Goal: Find specific page/section: Find specific page/section

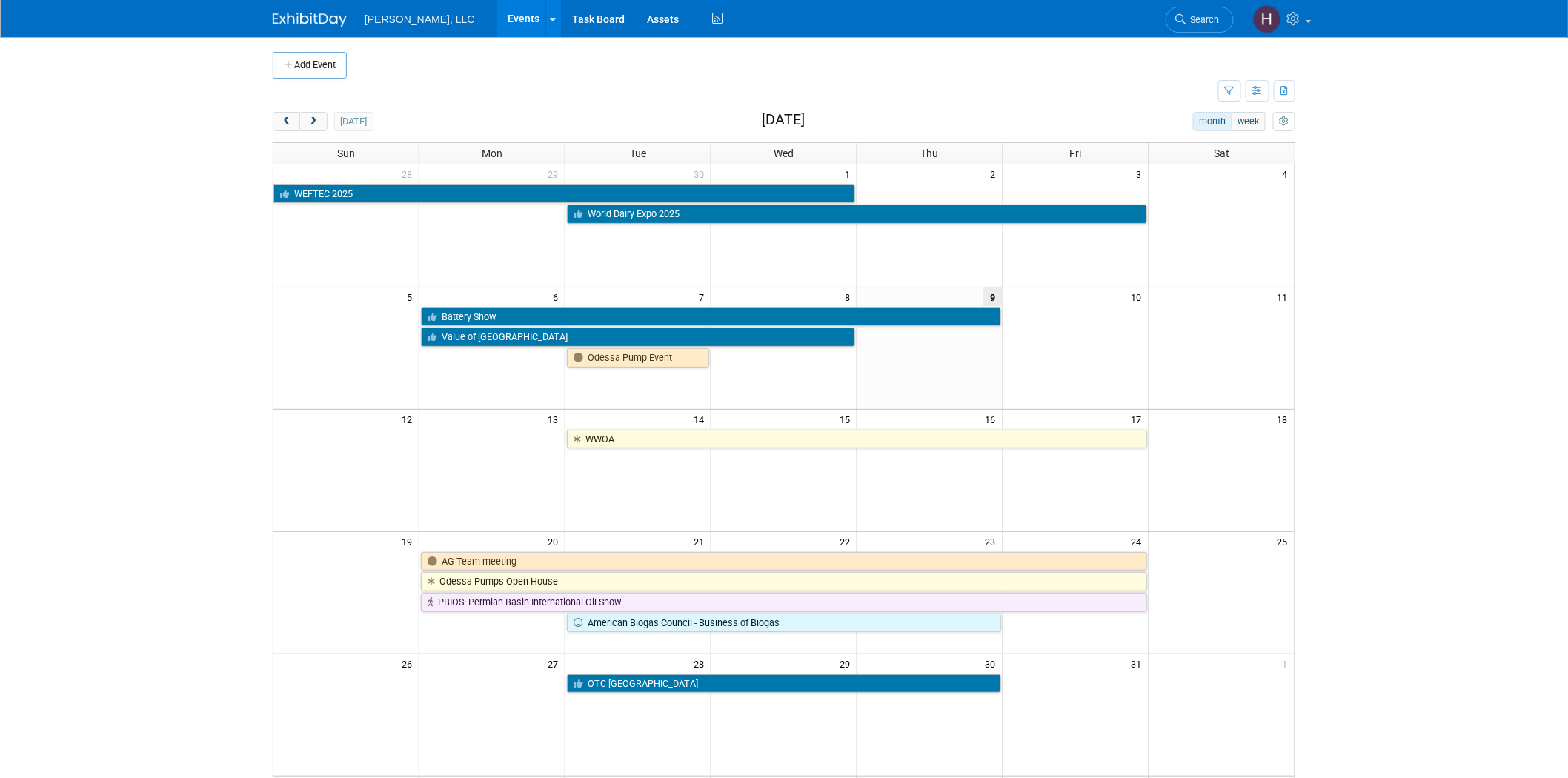
click at [276, 134] on div "[DATE] month week [DATE] Sun Mon Tue Wed Thu Fri Sat 28 29 30 1 2 3 4 WEFTEC 20…" at bounding box center [784, 506] width 1023 height 787
click at [286, 124] on span "prev" at bounding box center [286, 122] width 11 height 9
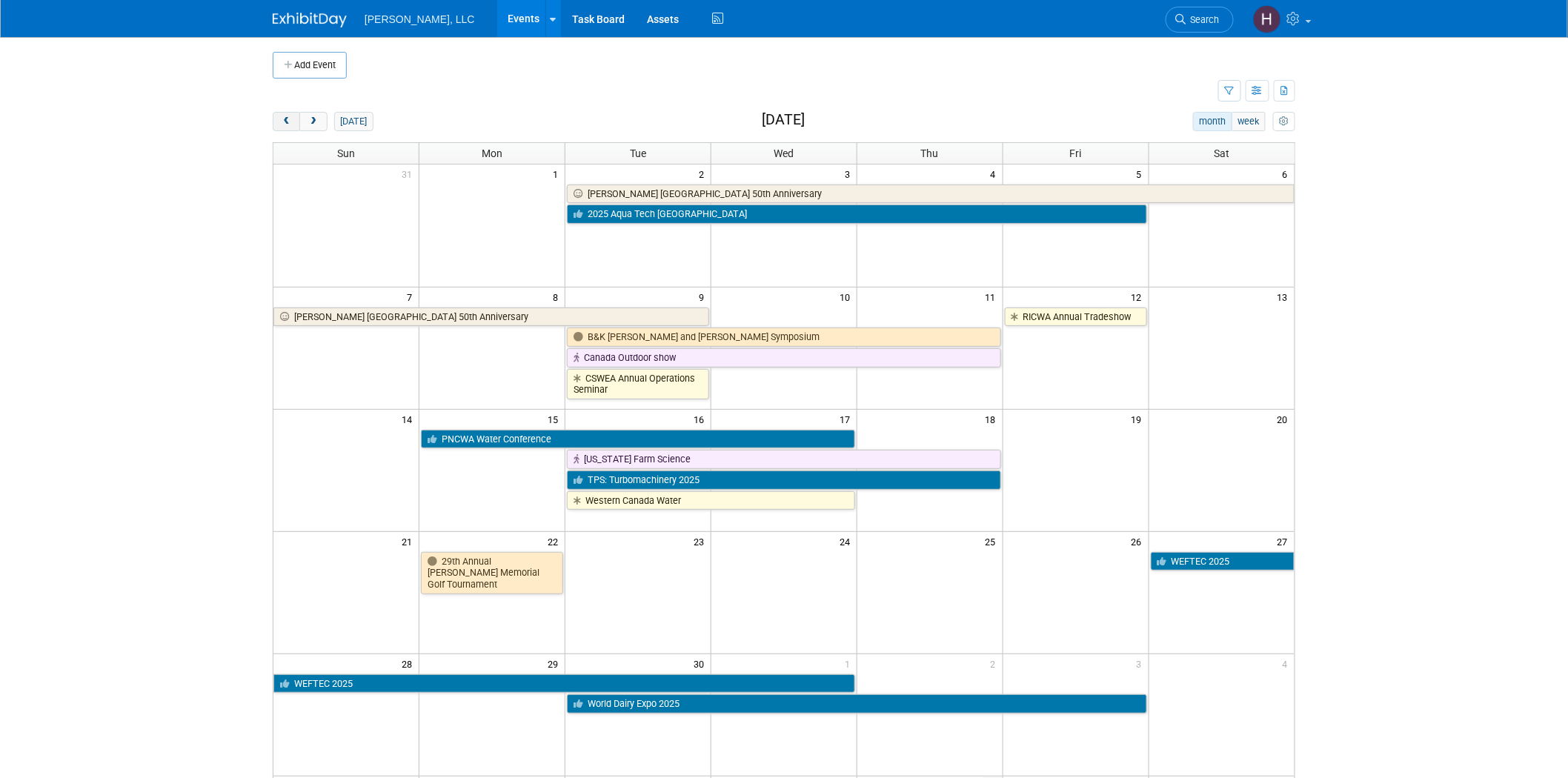
click at [286, 124] on span "prev" at bounding box center [286, 122] width 11 height 9
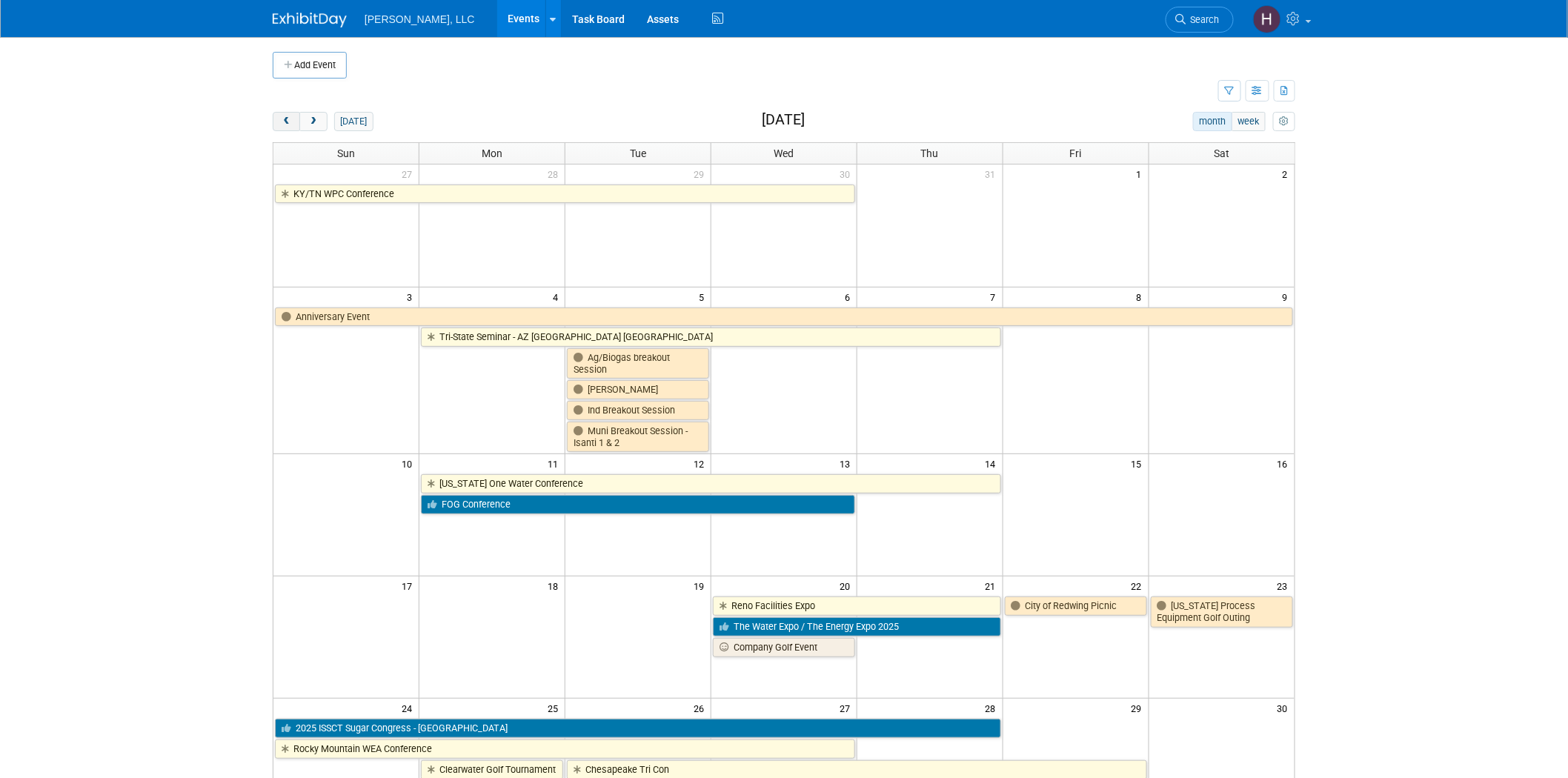
click at [286, 124] on span "prev" at bounding box center [286, 122] width 11 height 9
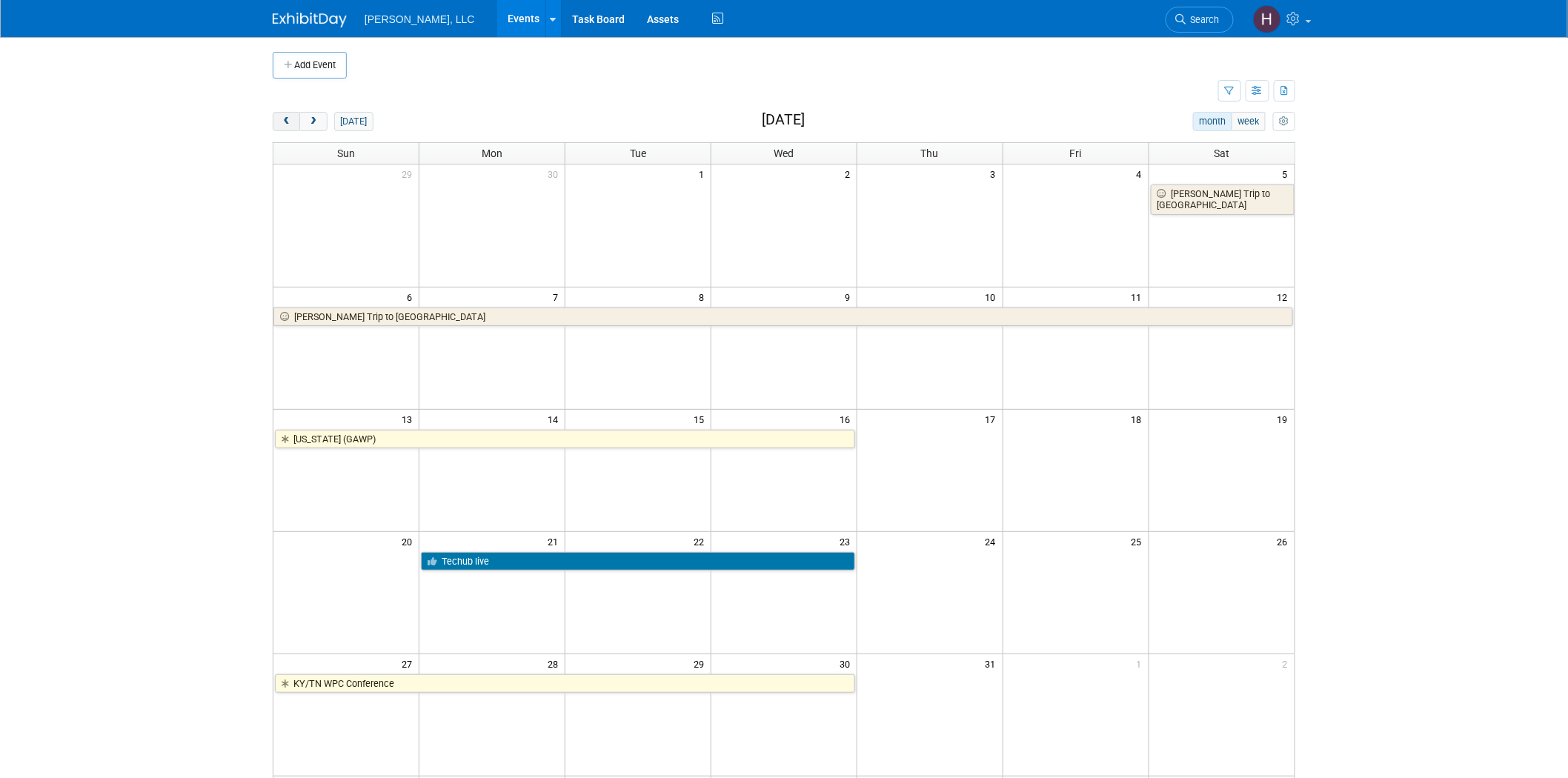
click at [286, 124] on span "prev" at bounding box center [286, 122] width 11 height 9
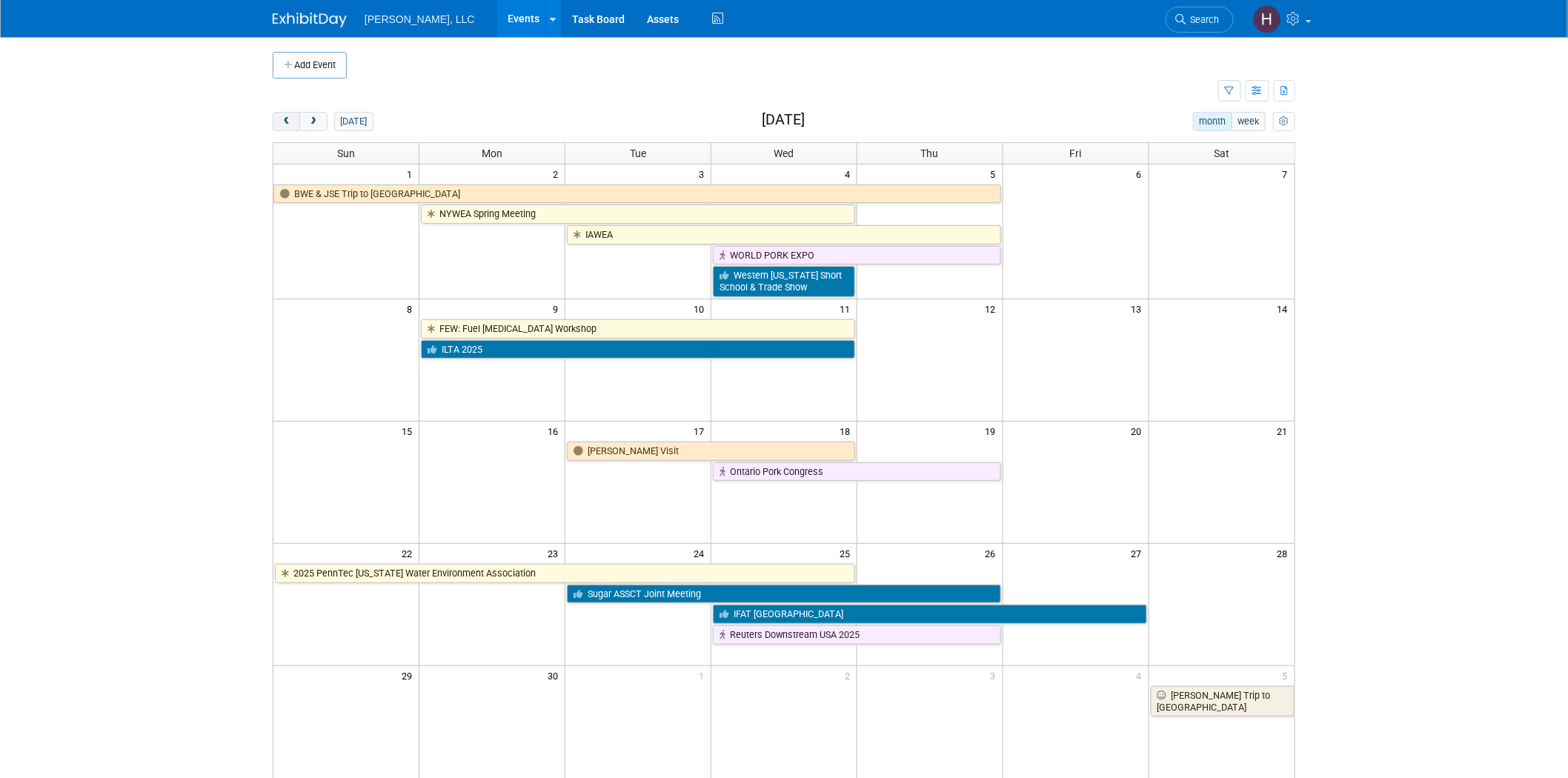
click at [286, 124] on span "prev" at bounding box center [286, 122] width 11 height 9
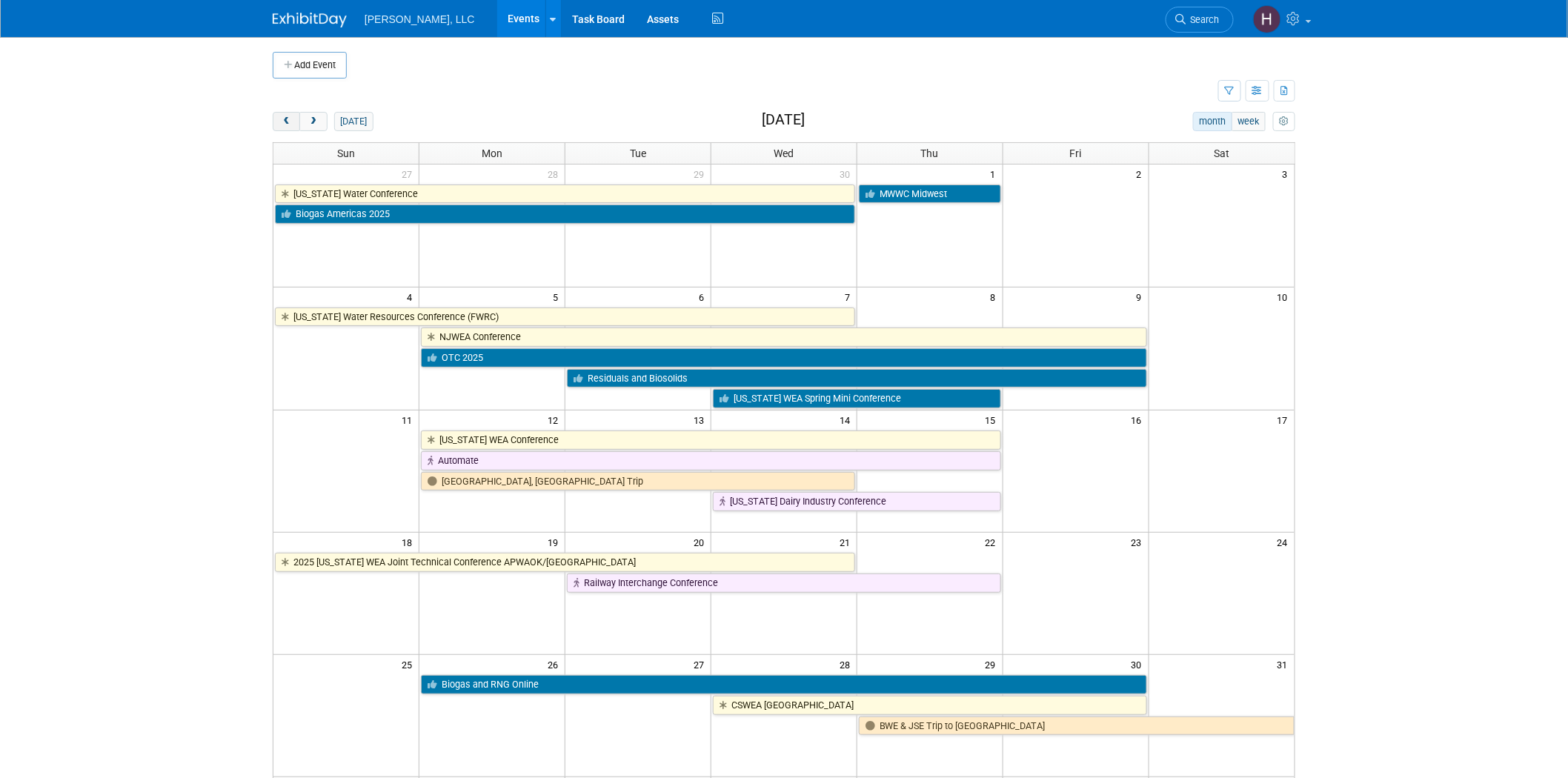
click at [286, 124] on span "prev" at bounding box center [286, 122] width 11 height 9
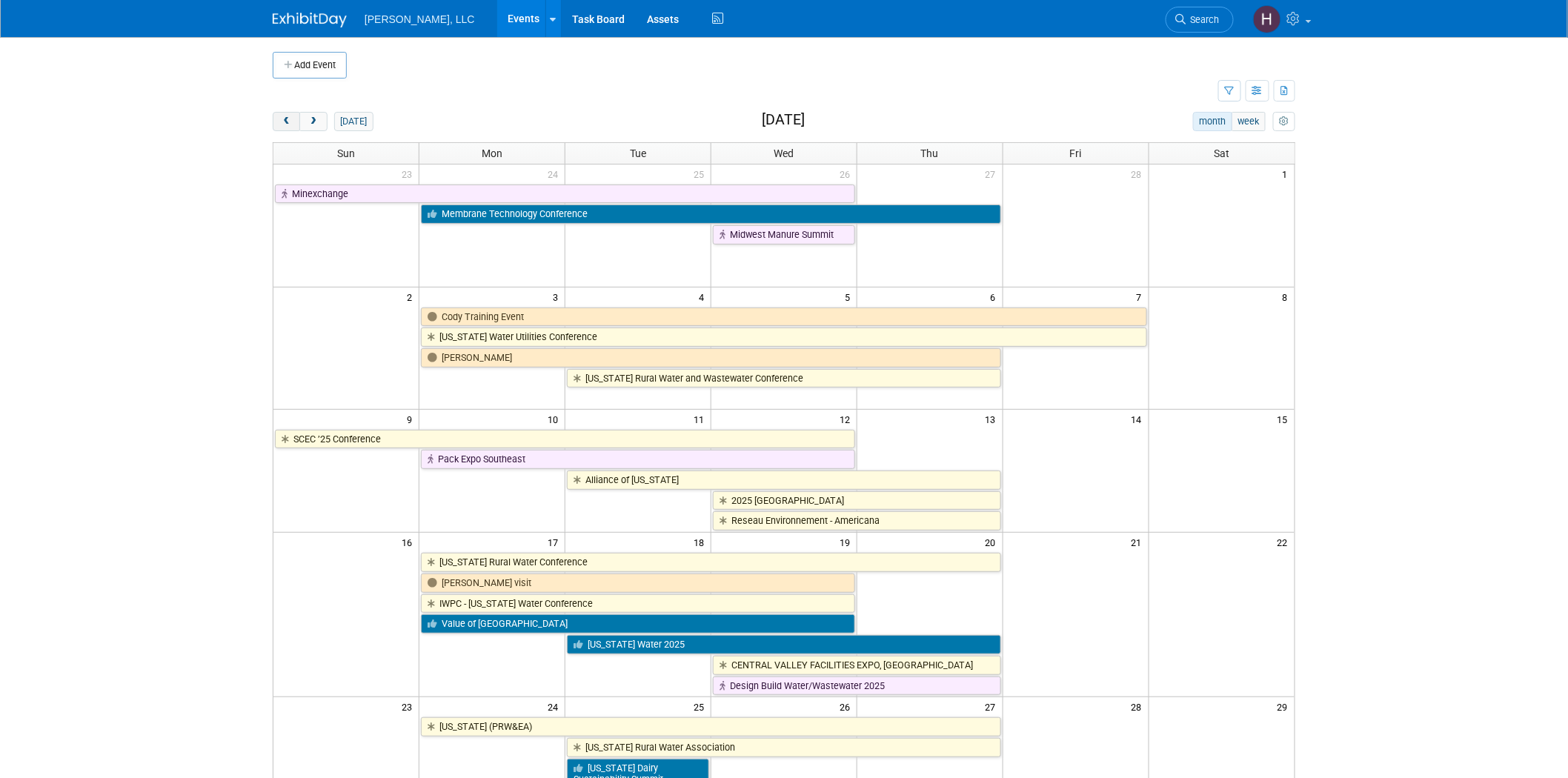
click at [286, 124] on span "prev" at bounding box center [286, 122] width 11 height 9
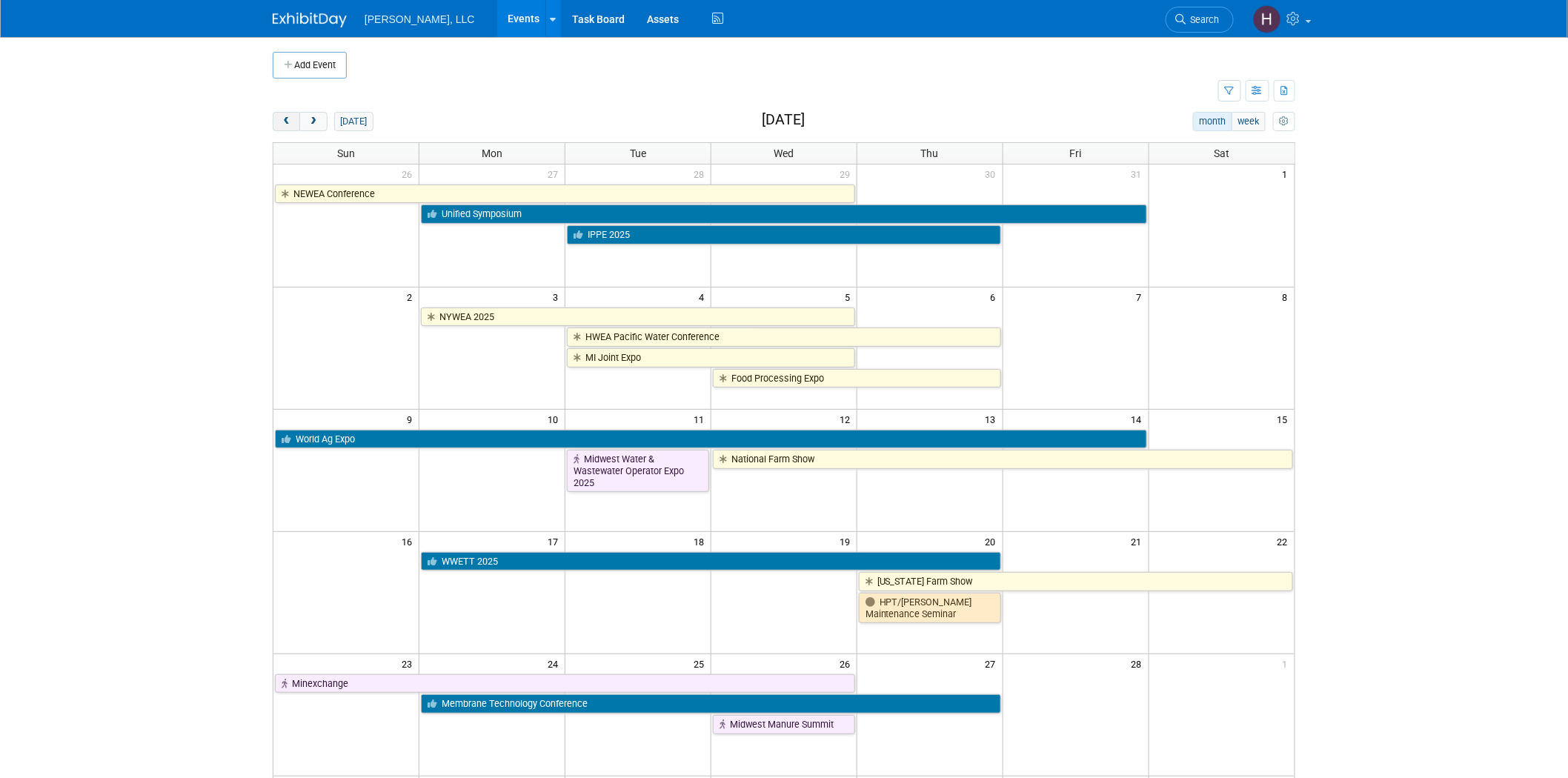
click at [286, 124] on span "prev" at bounding box center [286, 122] width 11 height 9
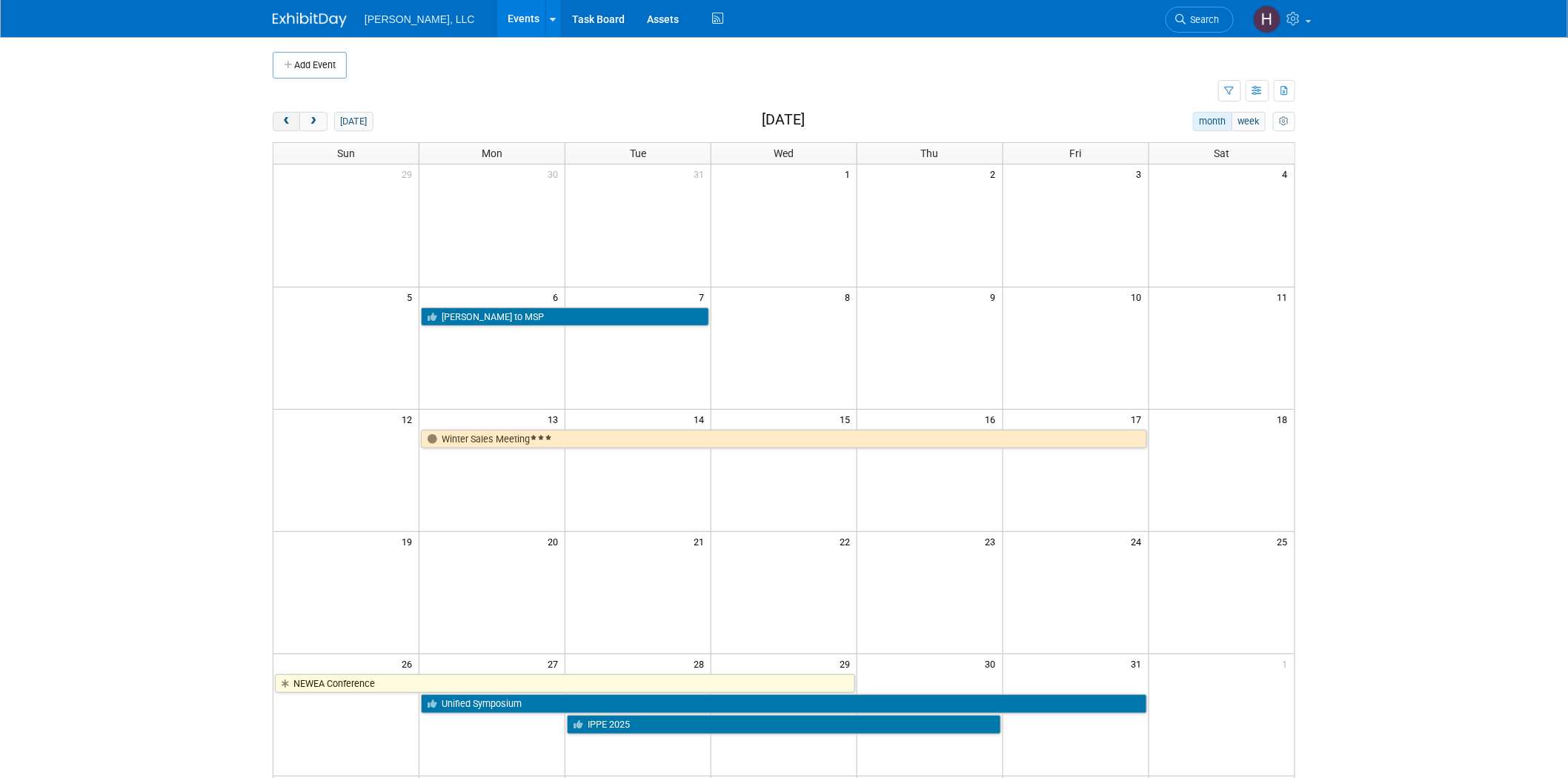
click at [286, 124] on span "prev" at bounding box center [286, 122] width 11 height 9
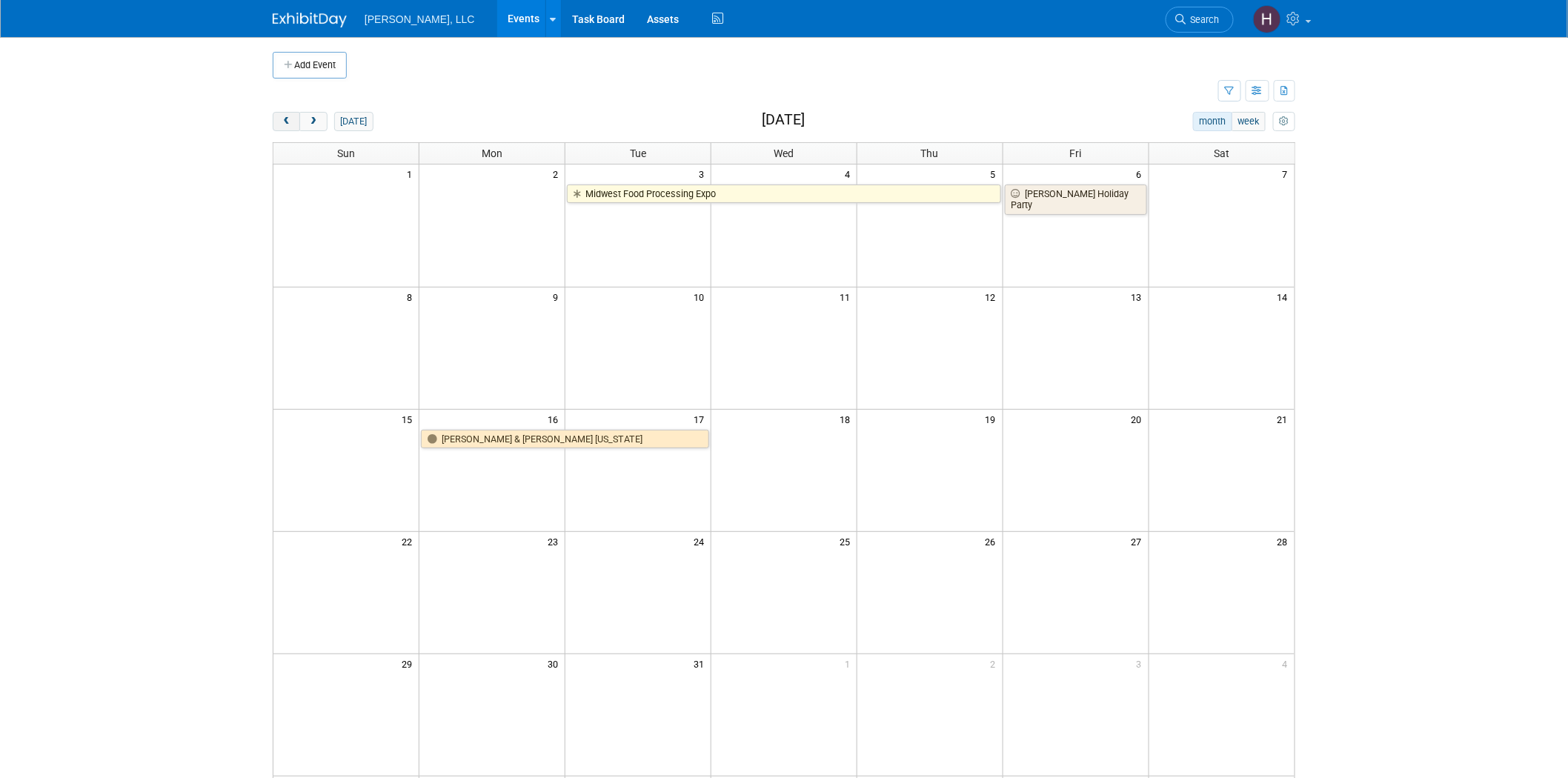
click at [286, 124] on span "prev" at bounding box center [286, 122] width 11 height 9
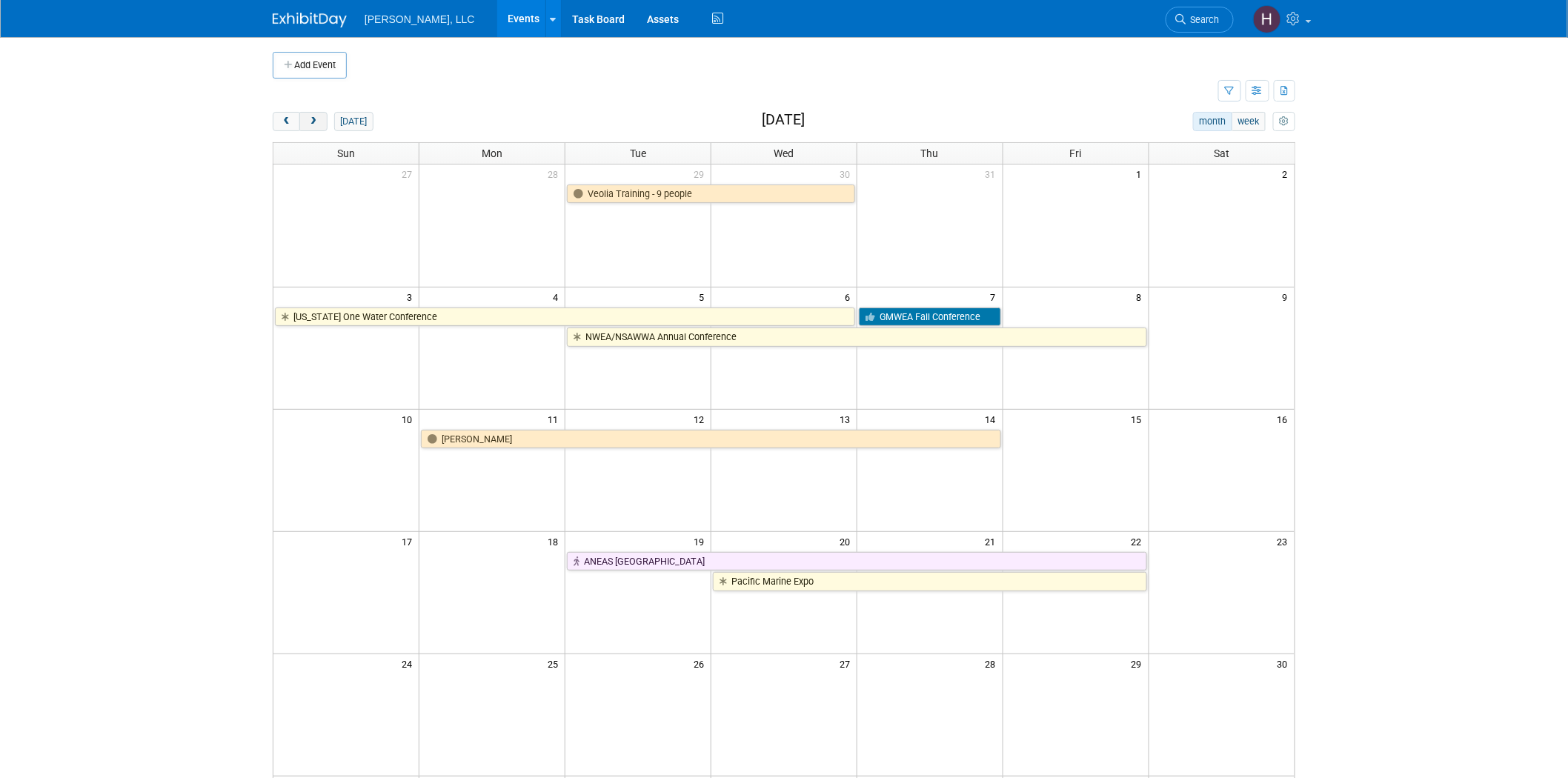
click at [313, 124] on span "next" at bounding box center [313, 122] width 11 height 9
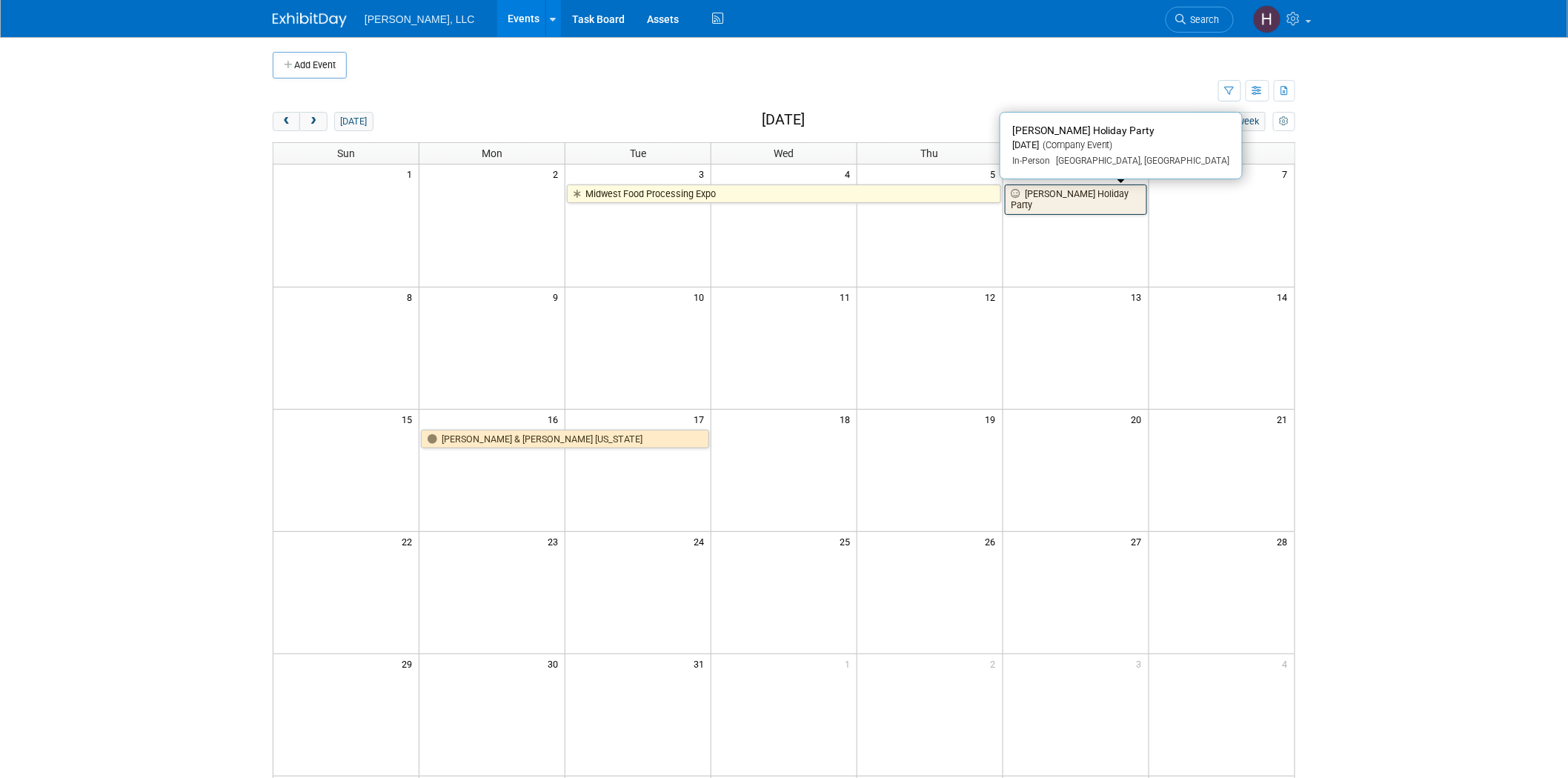
click at [1070, 195] on link "[PERSON_NAME] Holiday Party" at bounding box center [1075, 199] width 142 height 31
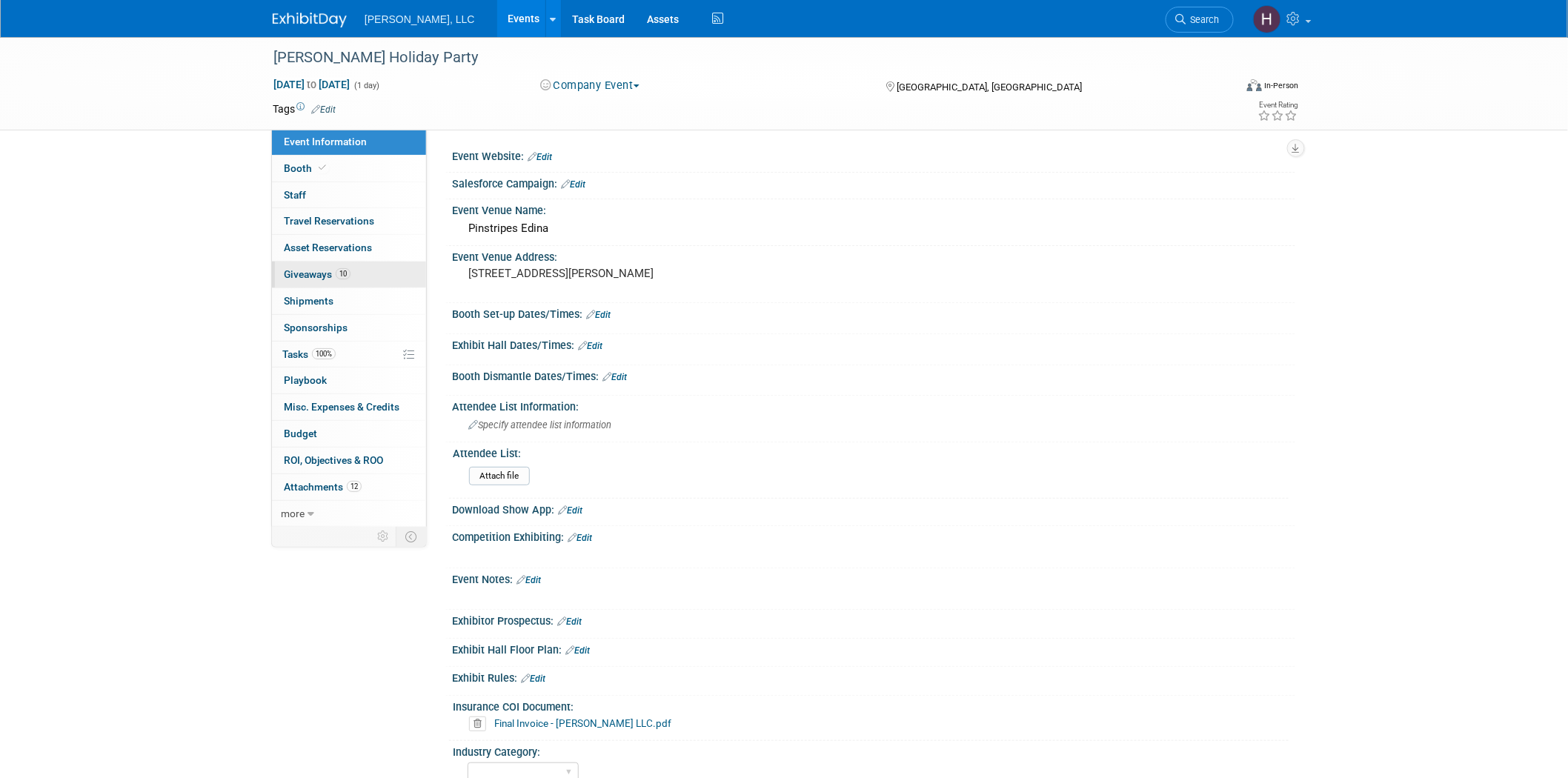
click at [377, 272] on link "10 Giveaways 10" at bounding box center [349, 274] width 155 height 26
